Goal: Information Seeking & Learning: Learn about a topic

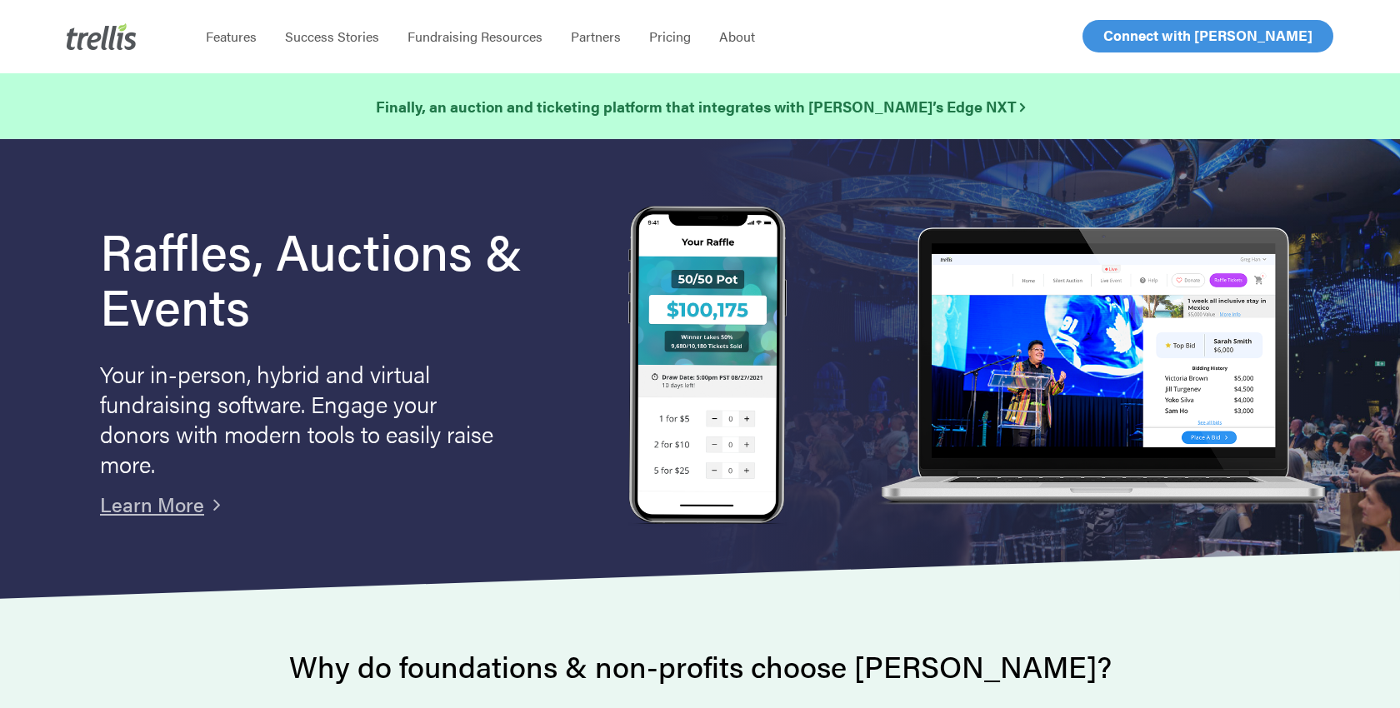
click at [699, 34] on span "Log In" at bounding box center [1122, 36] width 40 height 20
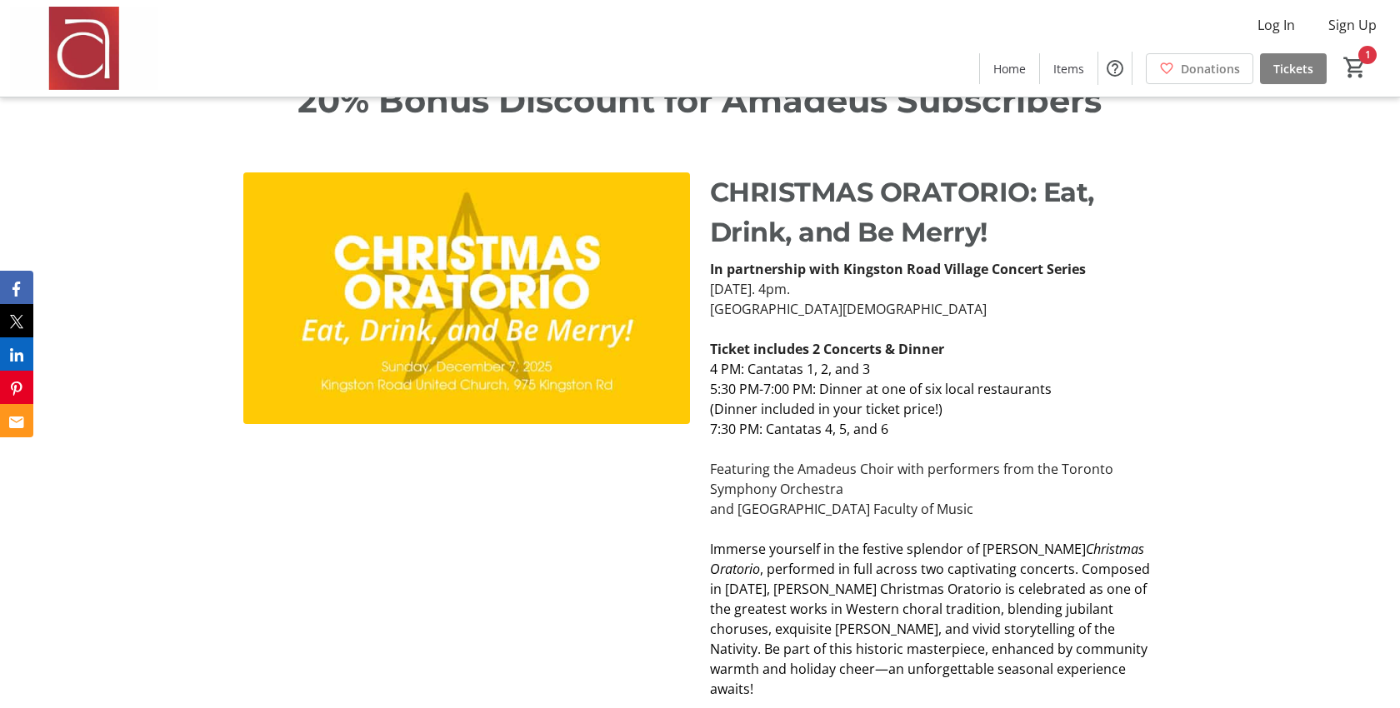
scroll to position [2751, 0]
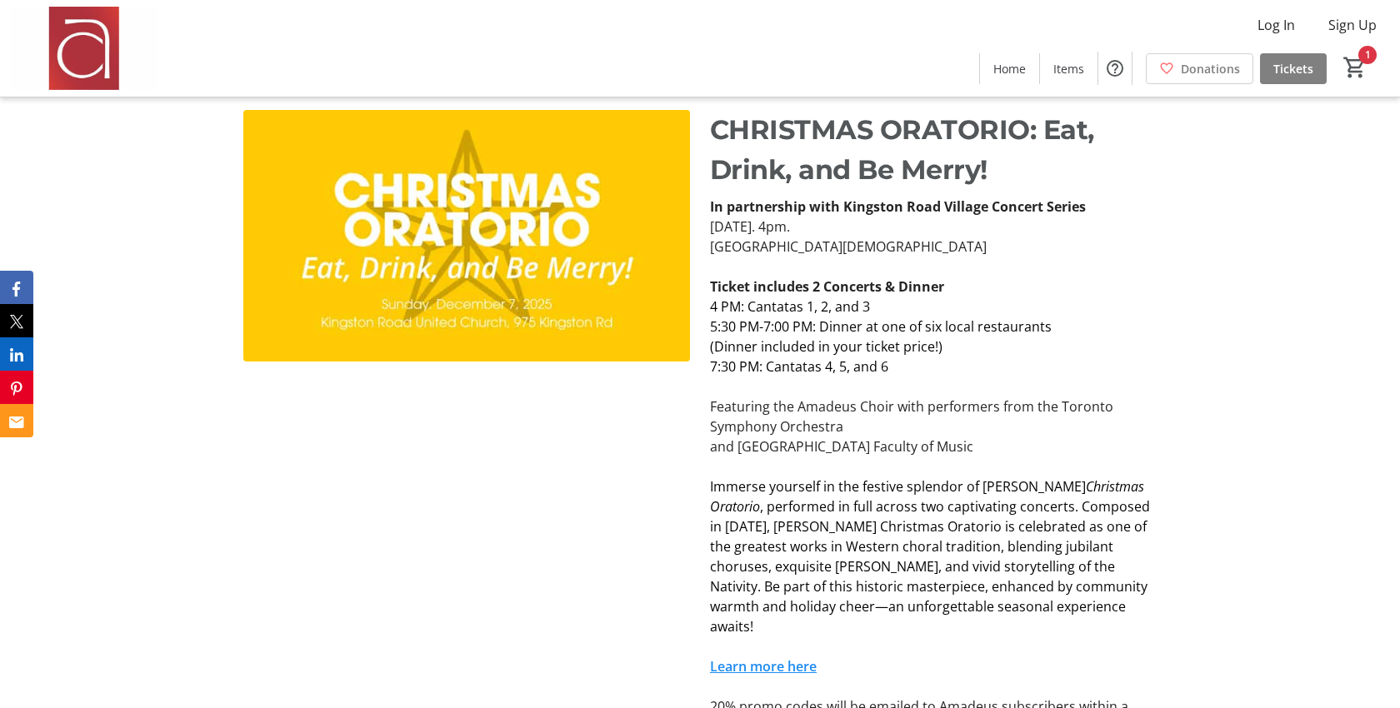
click at [712, 277] on strong "Ticket includes 2 Concerts & Dinner" at bounding box center [827, 286] width 234 height 18
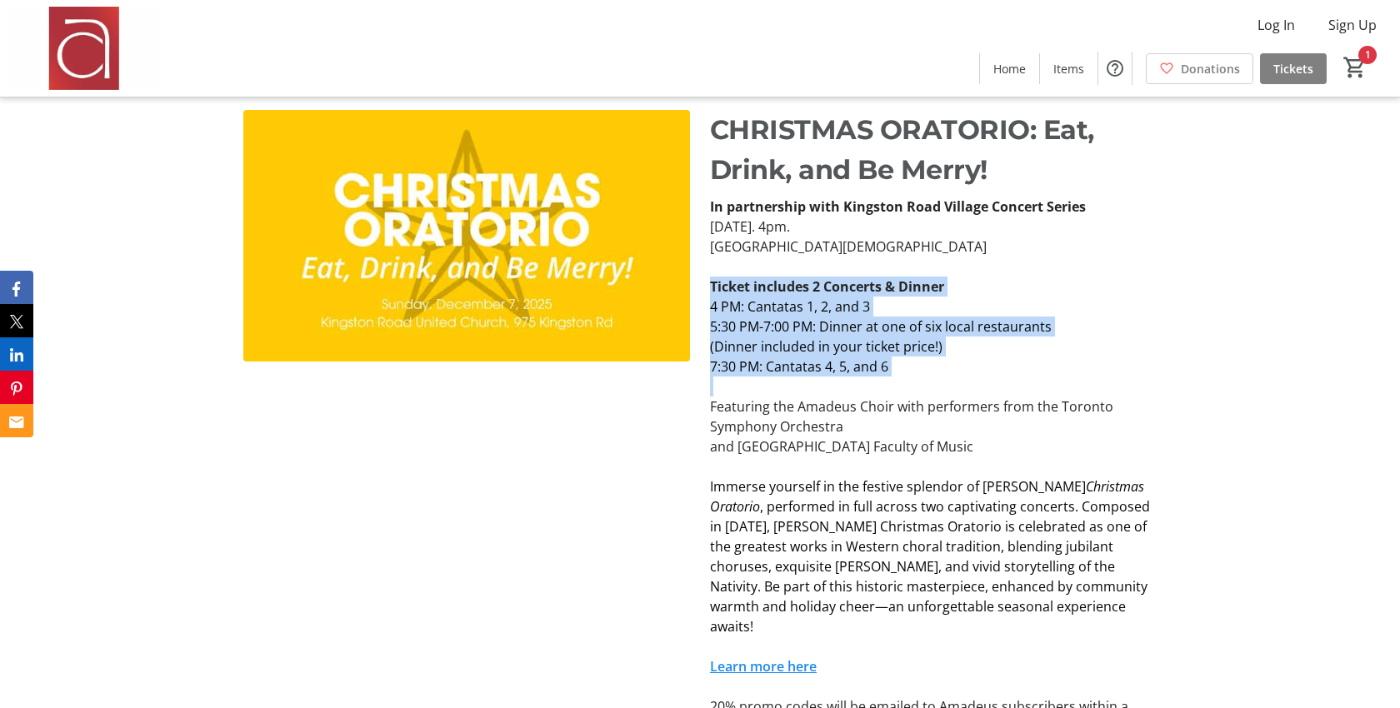
drag, startPoint x: 712, startPoint y: 248, endPoint x: 919, endPoint y: 326, distance: 220.7
click at [919, 326] on div "In partnership with Kingston Road Village Concert Series [DATE]. 4pm. [GEOGRAPH…" at bounding box center [933, 467] width 447 height 540
copy div "Ticket includes 2 Concerts & Dinner 4 PM: Cantatas 1, 2, and 3 5:30 PM-7:00 PM:…"
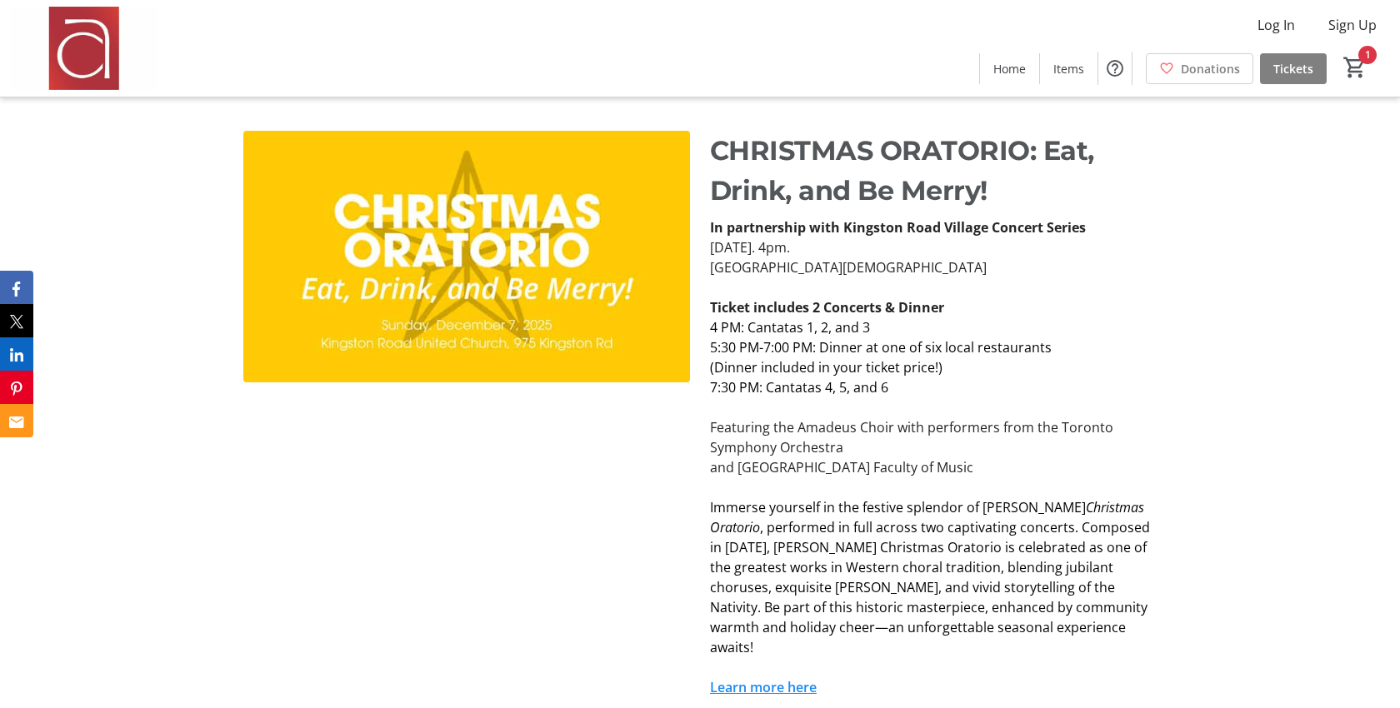
click at [729, 237] on p "[DATE]. 4pm." at bounding box center [933, 247] width 447 height 20
drag, startPoint x: 729, startPoint y: 210, endPoint x: 974, endPoint y: 202, distance: 245.0
click at [974, 237] on p "[DATE]. 4pm." at bounding box center [933, 247] width 447 height 20
copy p "[DATE]. 4pm."
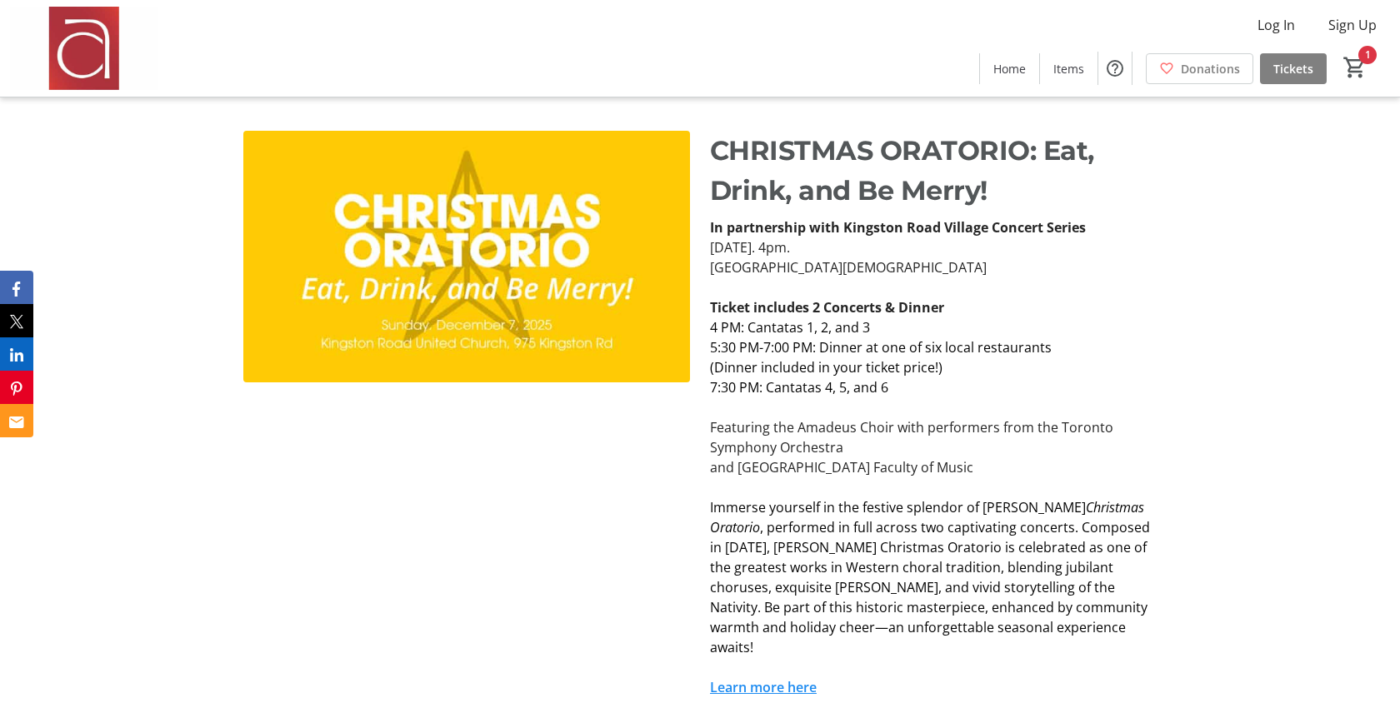
click at [903, 237] on p "[DATE]. 4pm." at bounding box center [933, 247] width 447 height 20
click at [864, 218] on strong "In partnership with Kingston Road Village Concert Series" at bounding box center [898, 227] width 376 height 18
drag, startPoint x: 864, startPoint y: 189, endPoint x: 1059, endPoint y: 184, distance: 195.0
click at [1059, 218] on strong "In partnership with Kingston Road Village Concert Series" at bounding box center [898, 227] width 376 height 18
copy strong "Kingston Road Village Concert Series"
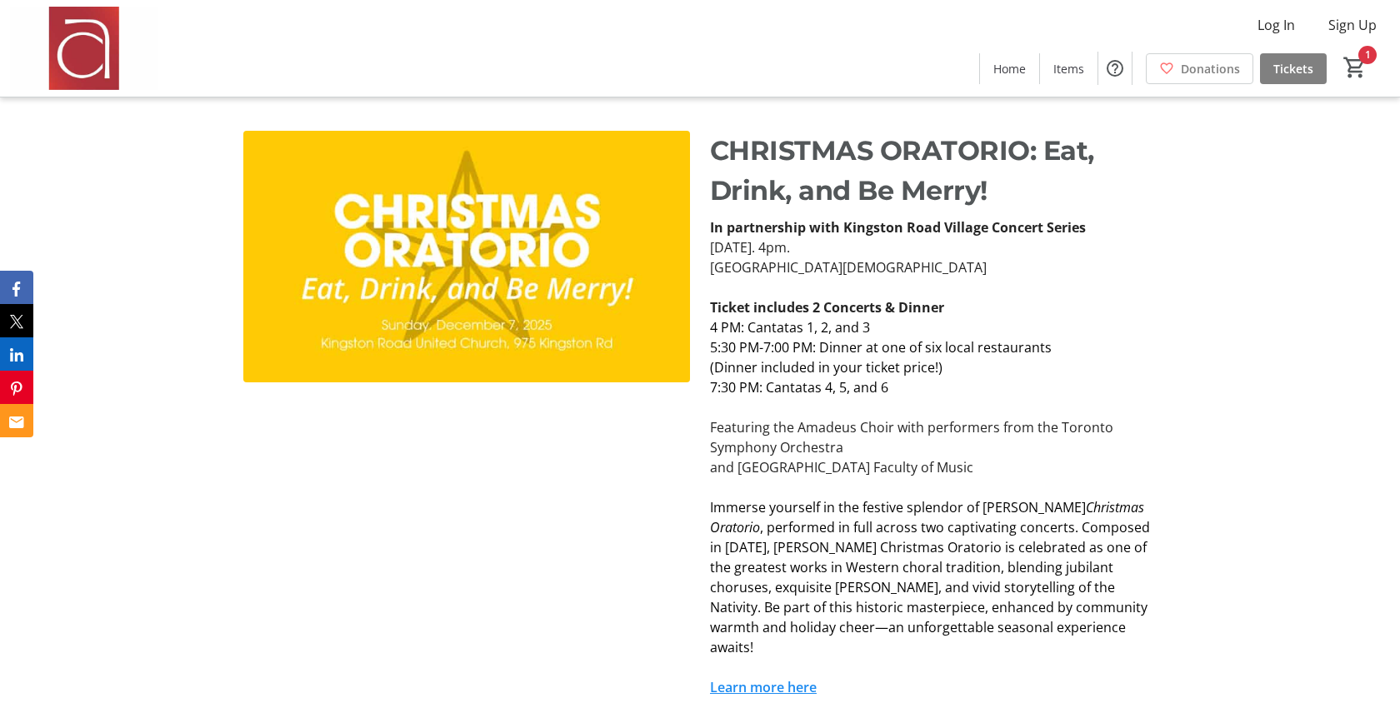
click at [721, 237] on p "Sunday, December 7, 2024. 4pm." at bounding box center [933, 247] width 447 height 20
drag, startPoint x: 721, startPoint y: 202, endPoint x: 929, endPoint y: 221, distance: 208.2
click at [929, 221] on div "In partnership with Kingston Road Village Concert Series Sunday, December 7, 20…" at bounding box center [933, 487] width 447 height 540
copy div "Sunday, December 7, 2024. 4pm. Kingston Road United Church"
click at [801, 397] on p at bounding box center [933, 407] width 447 height 20
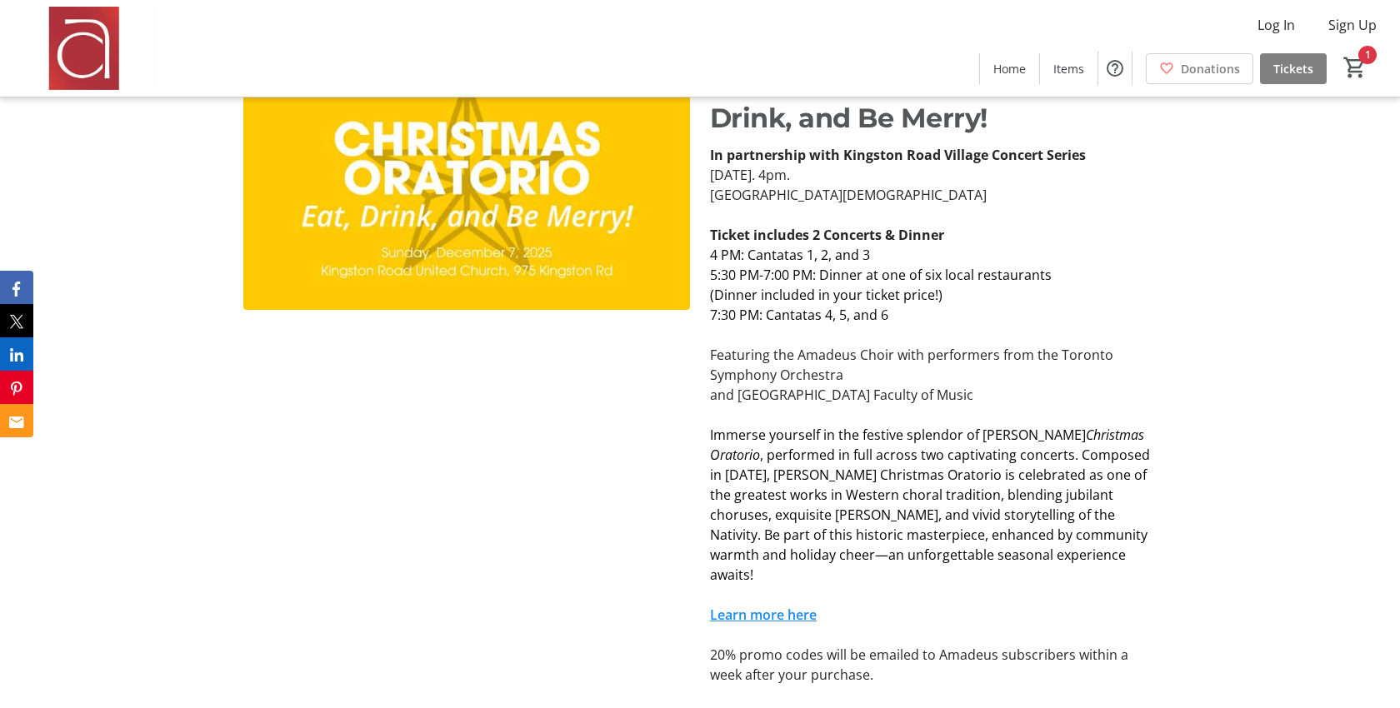
scroll to position [2878, 0]
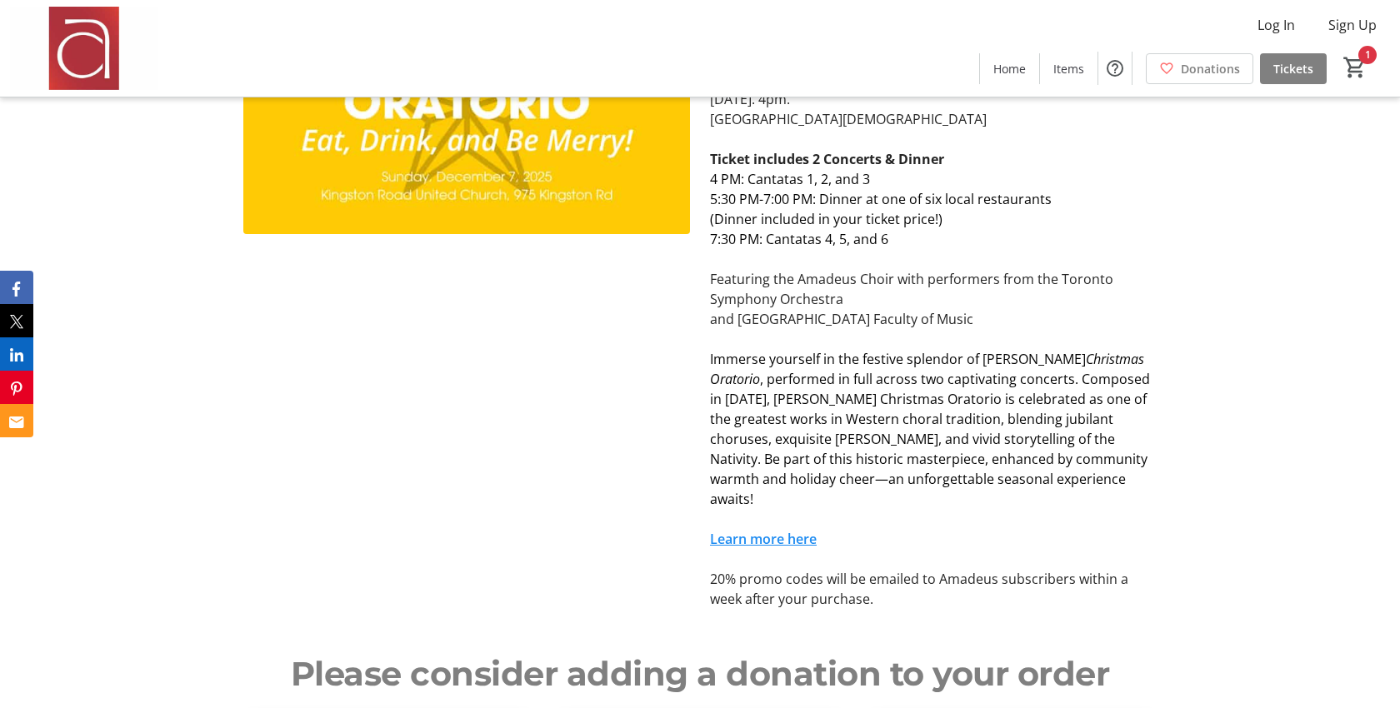
click at [722, 350] on span "Immerse yourself in the festive splendor of Bach’s" at bounding box center [898, 359] width 376 height 18
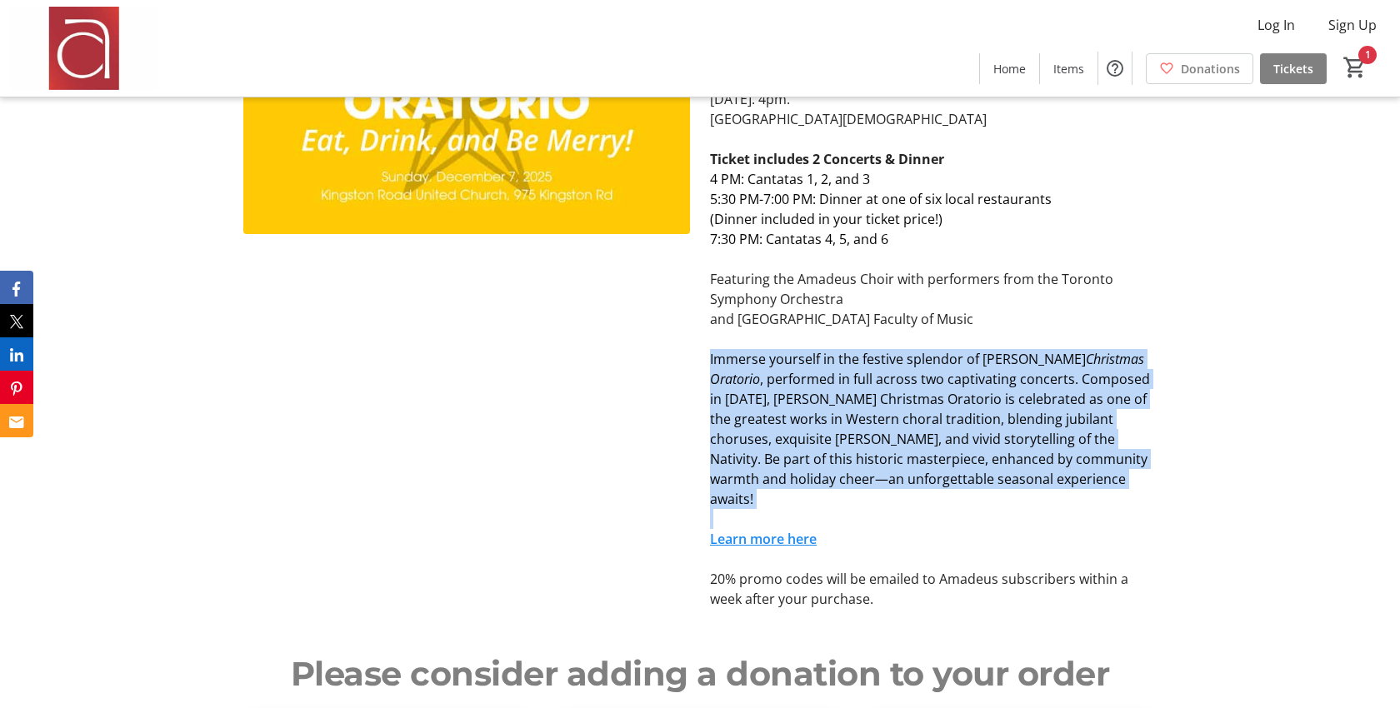
drag, startPoint x: 722, startPoint y: 319, endPoint x: 929, endPoint y: 441, distance: 239.7
click at [929, 441] on p "Immerse yourself in the festive splendor of Bach’s Christmas Oratorio , perform…" at bounding box center [933, 429] width 447 height 160
copy p "Immerse yourself in the festive splendor of Bach’s Christmas Oratorio , perform…"
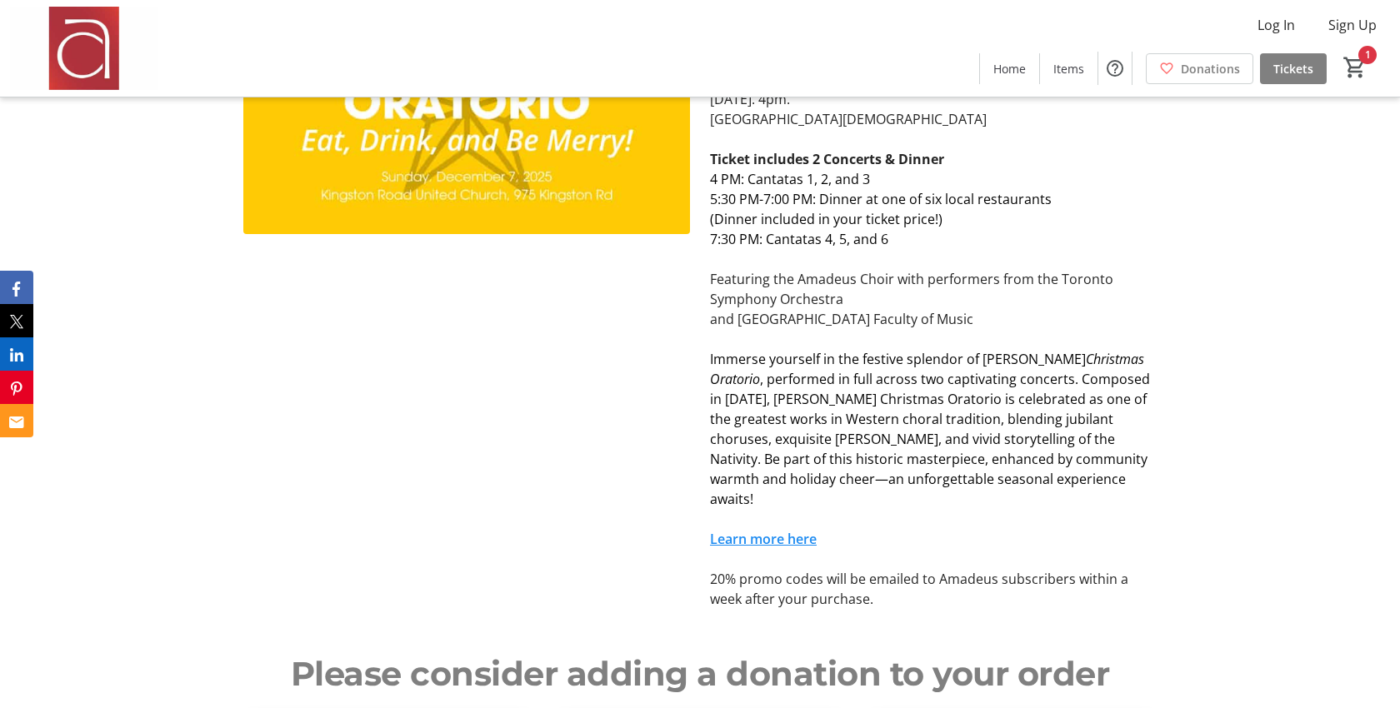
click at [809, 269] on p "Featuring the Amadeus Choir with performers from the Toronto Symphony Orchestra" at bounding box center [933, 289] width 447 height 40
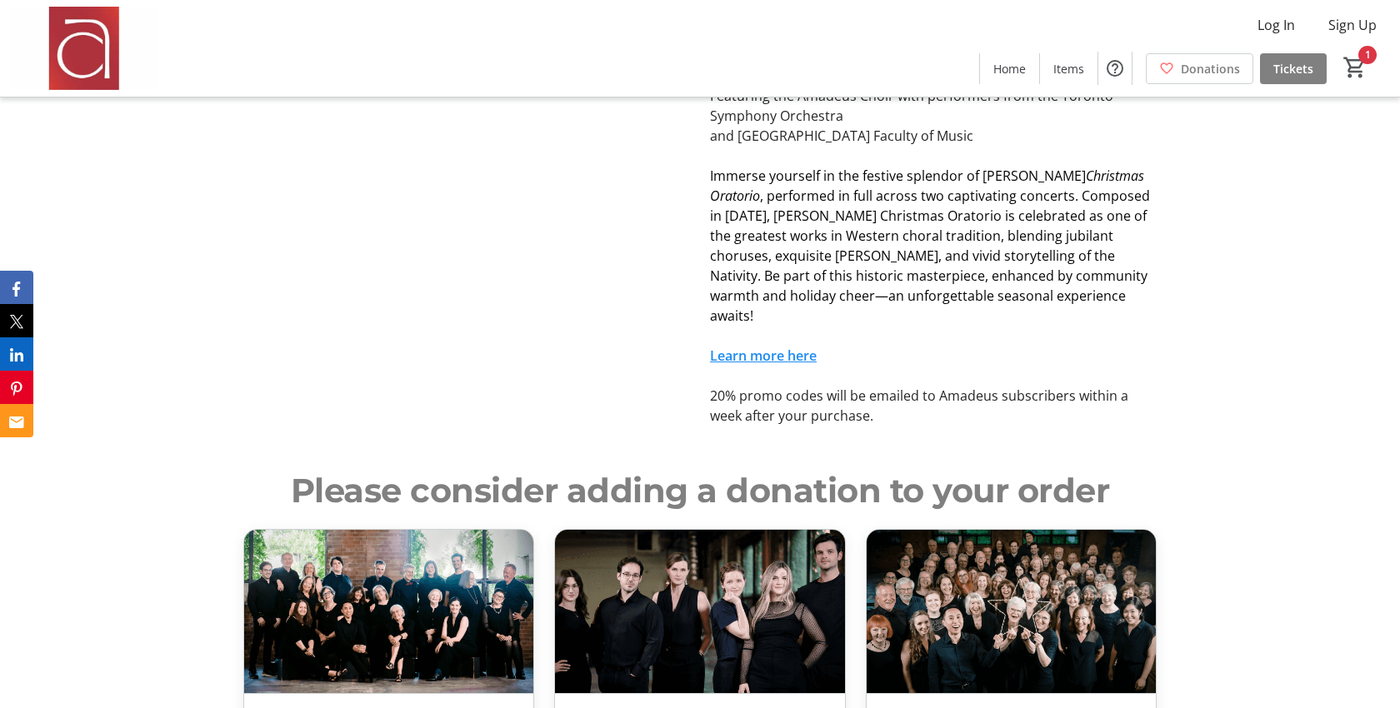
scroll to position [3302, 0]
